Goal: Navigation & Orientation: Find specific page/section

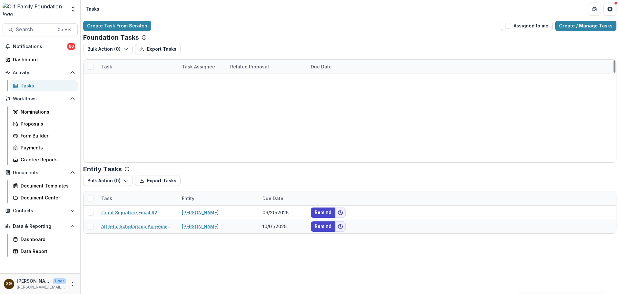
scroll to position [743, 0]
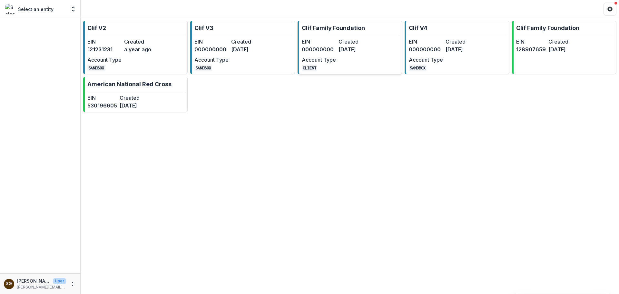
click at [371, 51] on dd "9 months ago" at bounding box center [355, 49] width 34 height 8
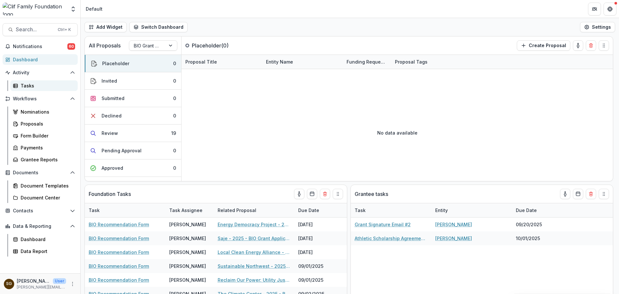
click at [43, 84] on div "Tasks" at bounding box center [47, 85] width 52 height 7
